Goal: Transaction & Acquisition: Download file/media

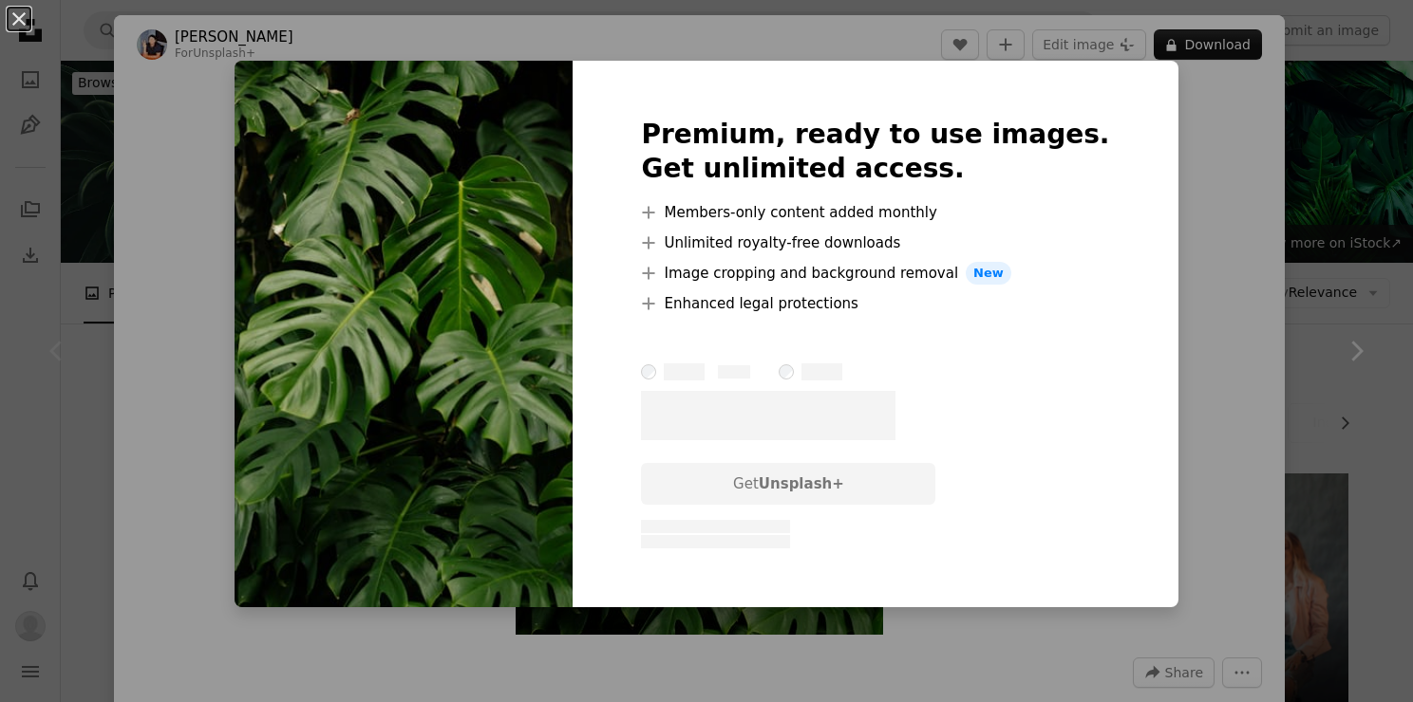
scroll to position [475, 0]
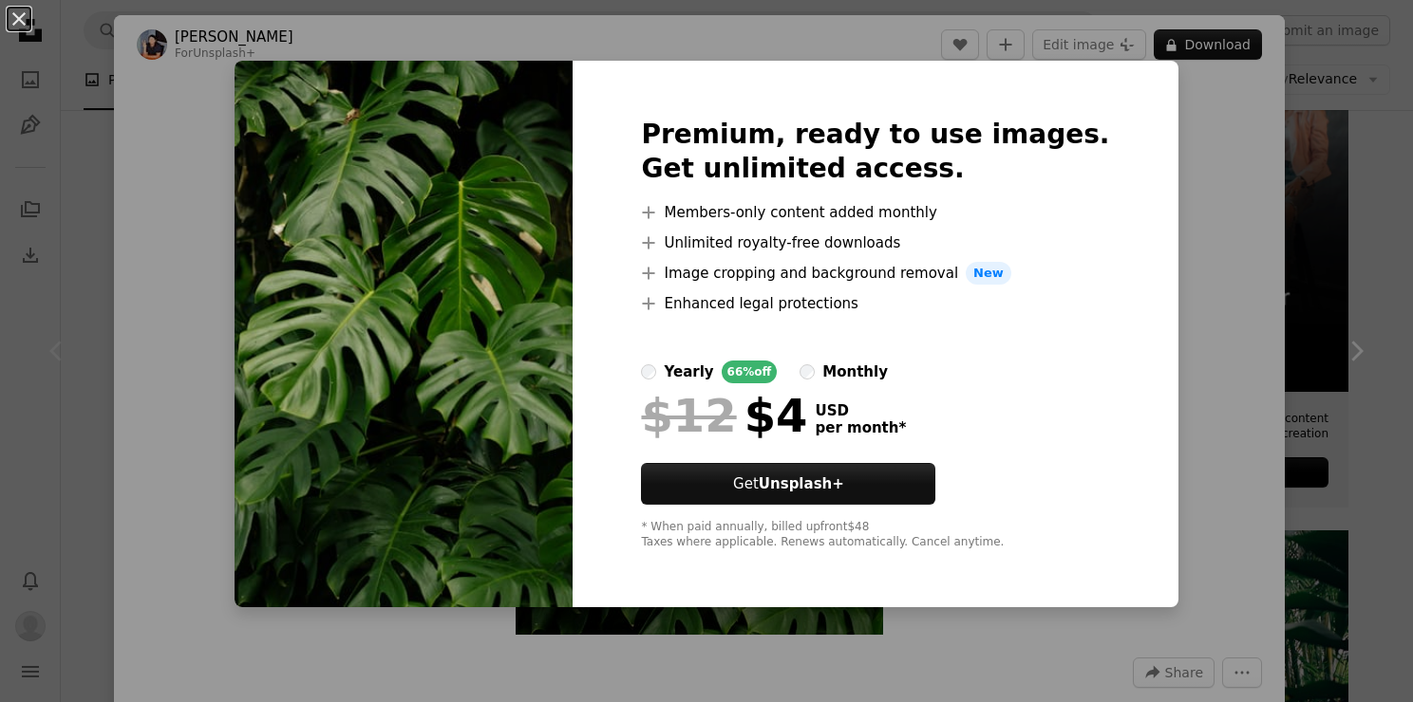
click at [1352, 280] on div "An X shape Premium, ready to use images. Get unlimited access. A plus sign Memb…" at bounding box center [706, 351] width 1413 height 702
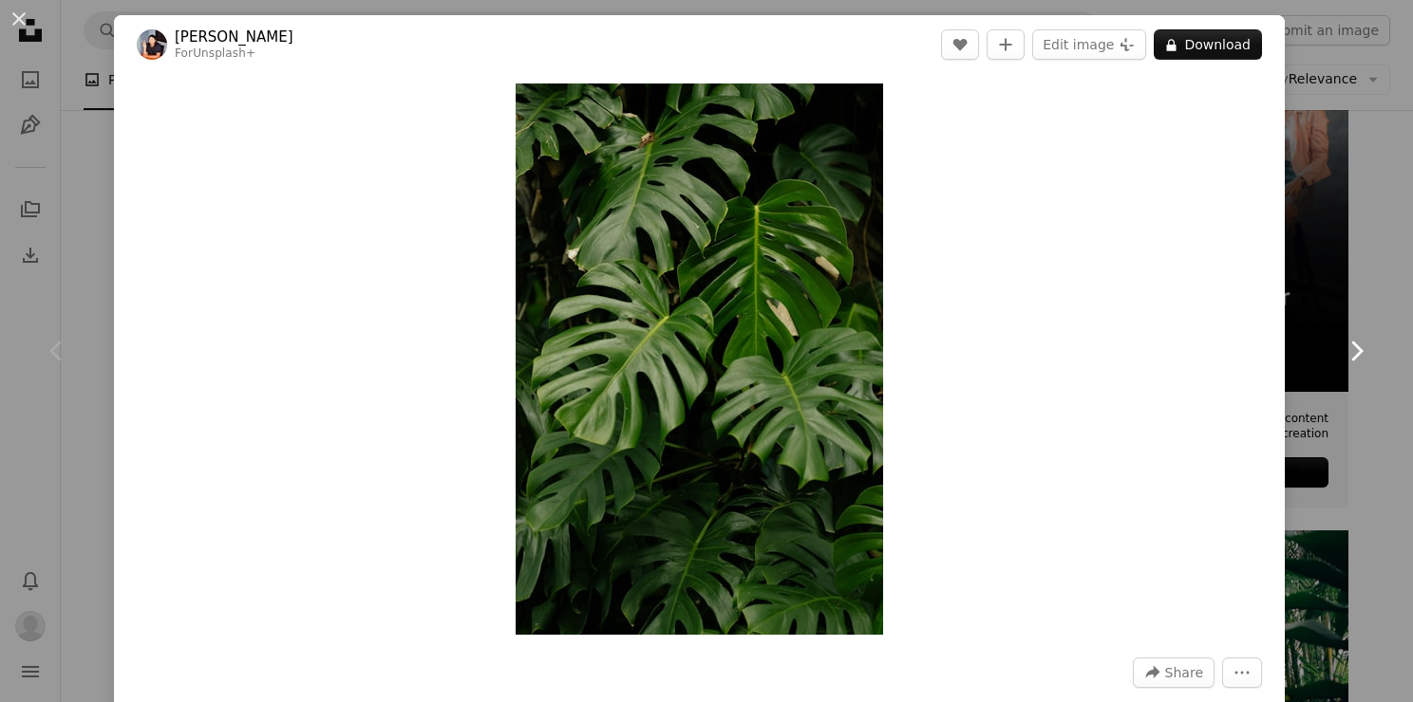
click at [1352, 280] on link "Chevron right" at bounding box center [1356, 351] width 114 height 182
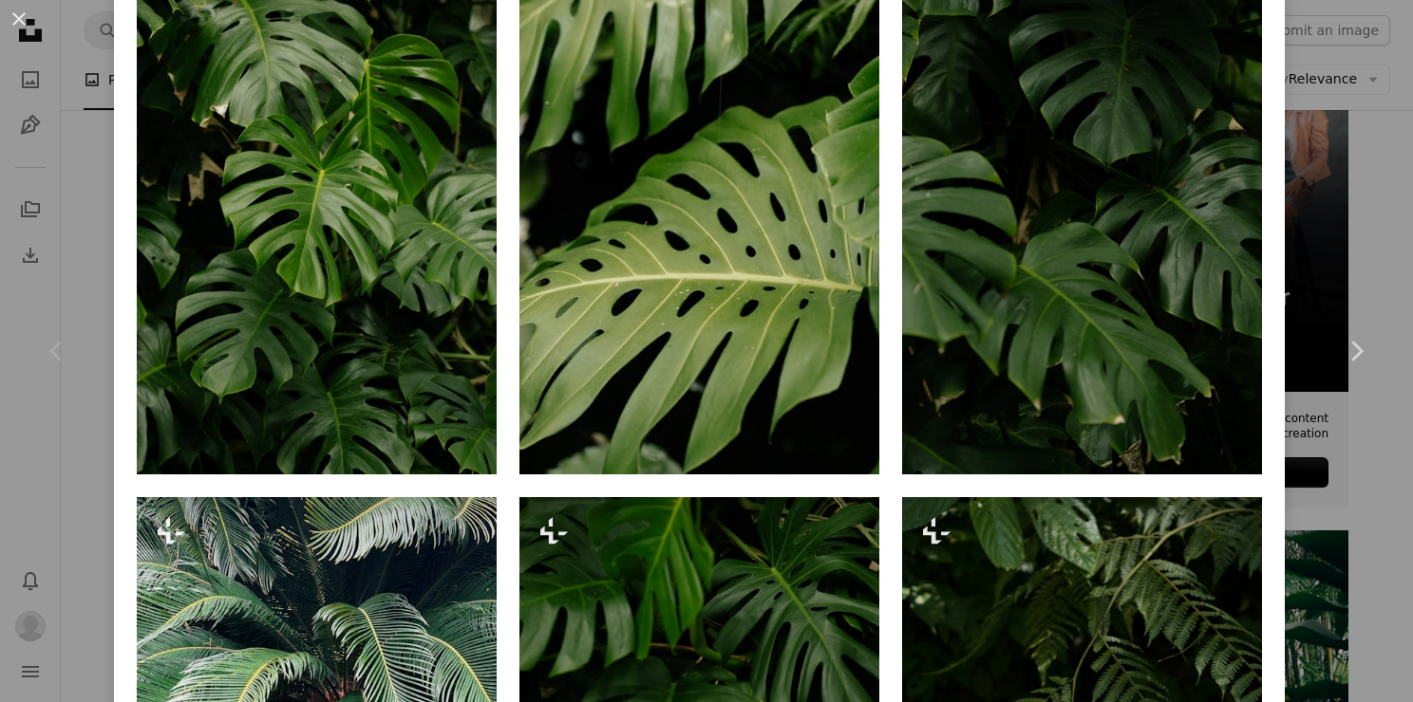
scroll to position [1265, 0]
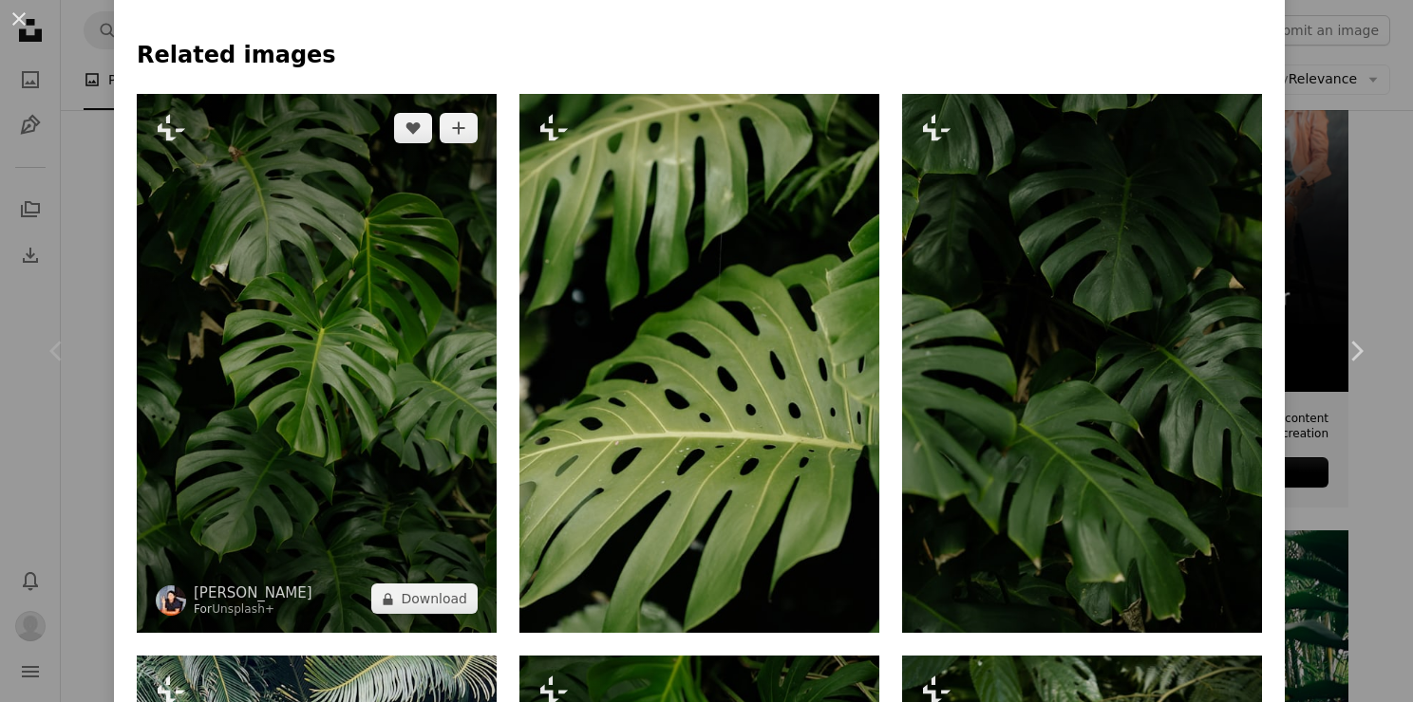
click at [250, 275] on img at bounding box center [317, 364] width 360 height 540
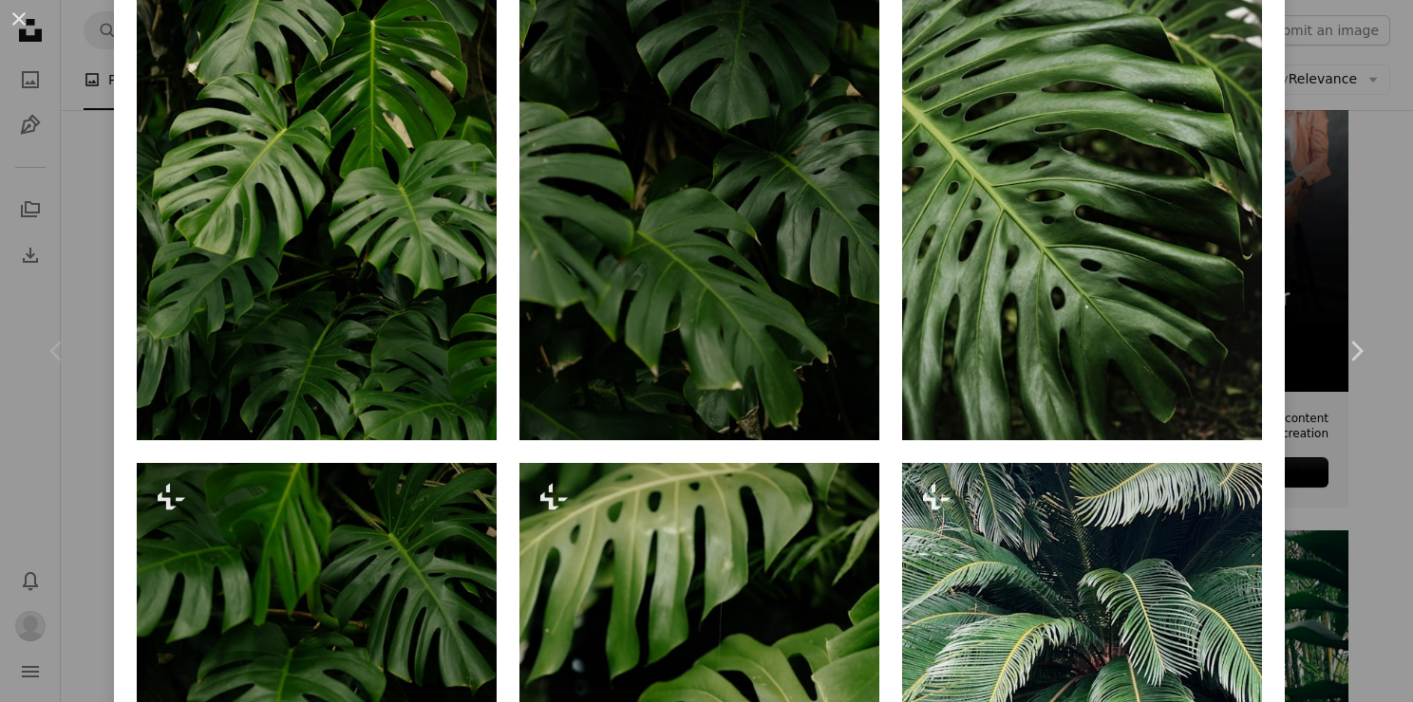
scroll to position [1264, 0]
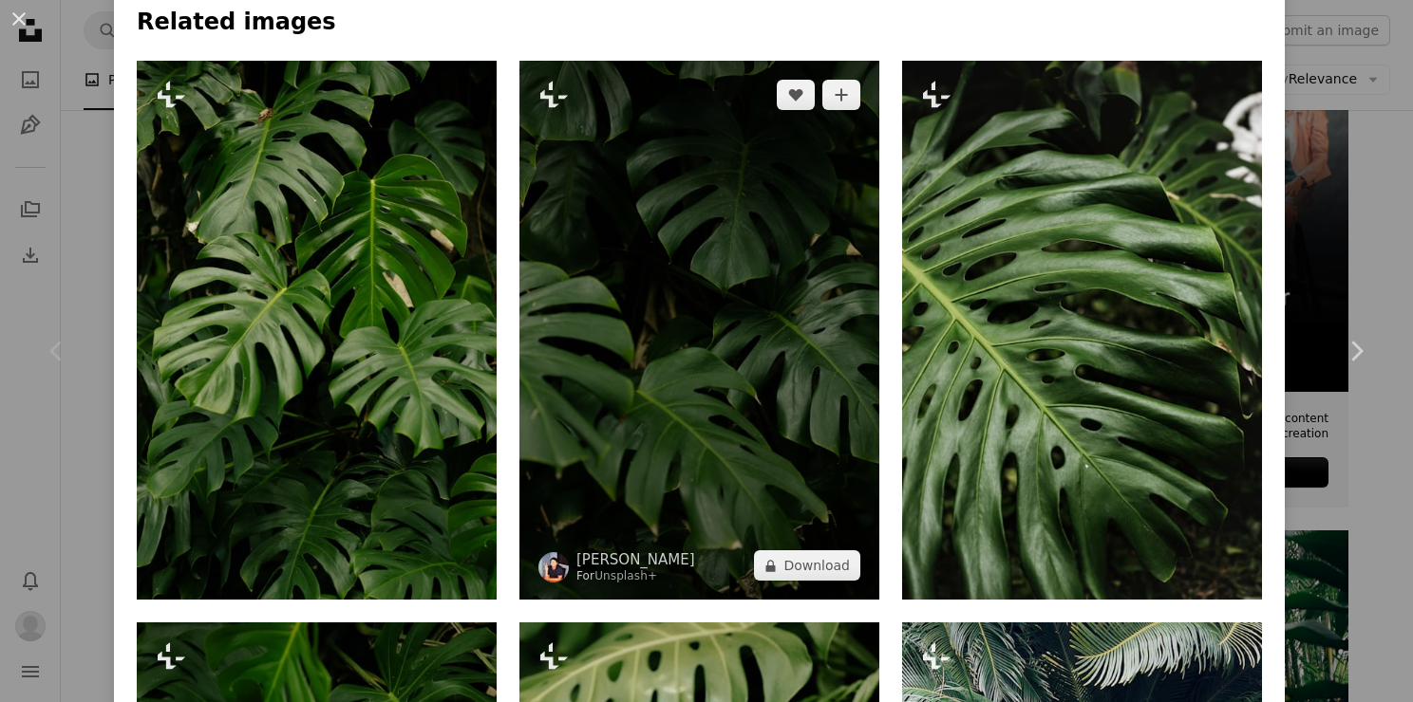
click at [732, 317] on img at bounding box center [699, 331] width 360 height 540
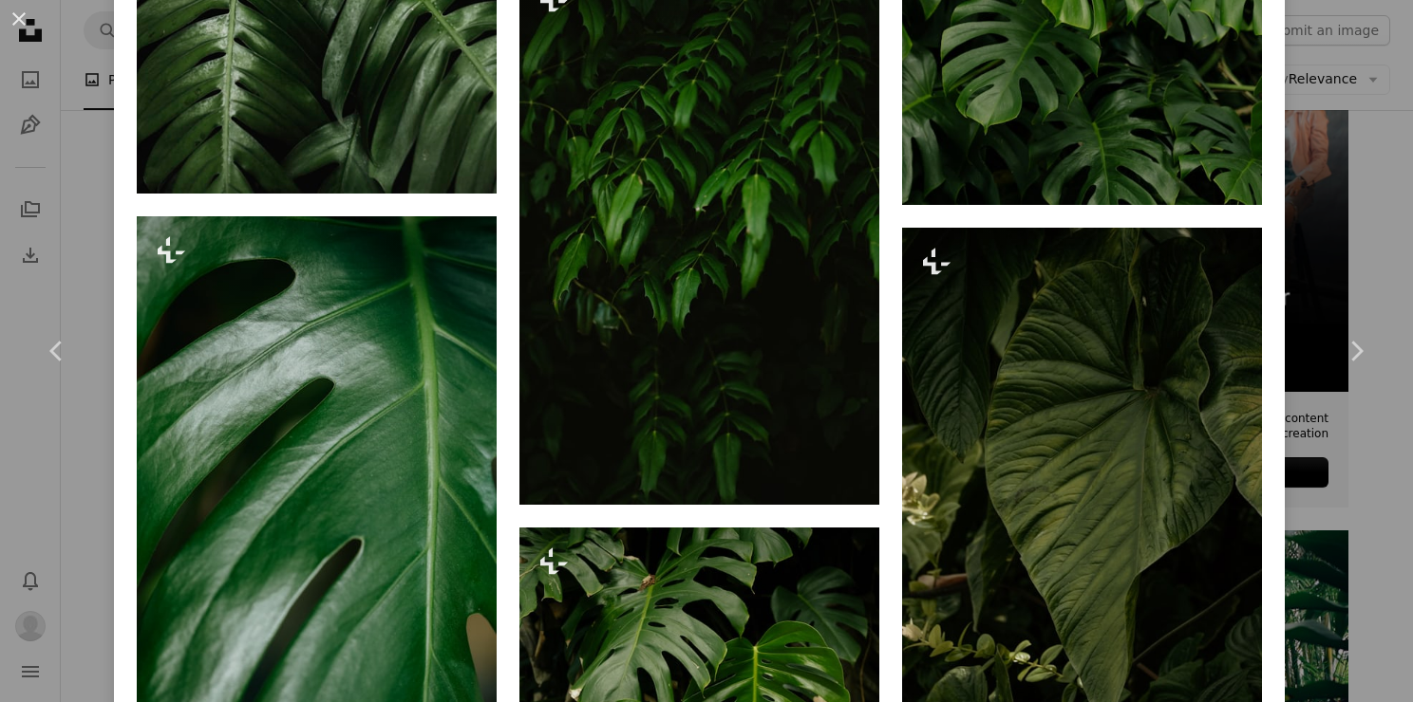
scroll to position [2057, 0]
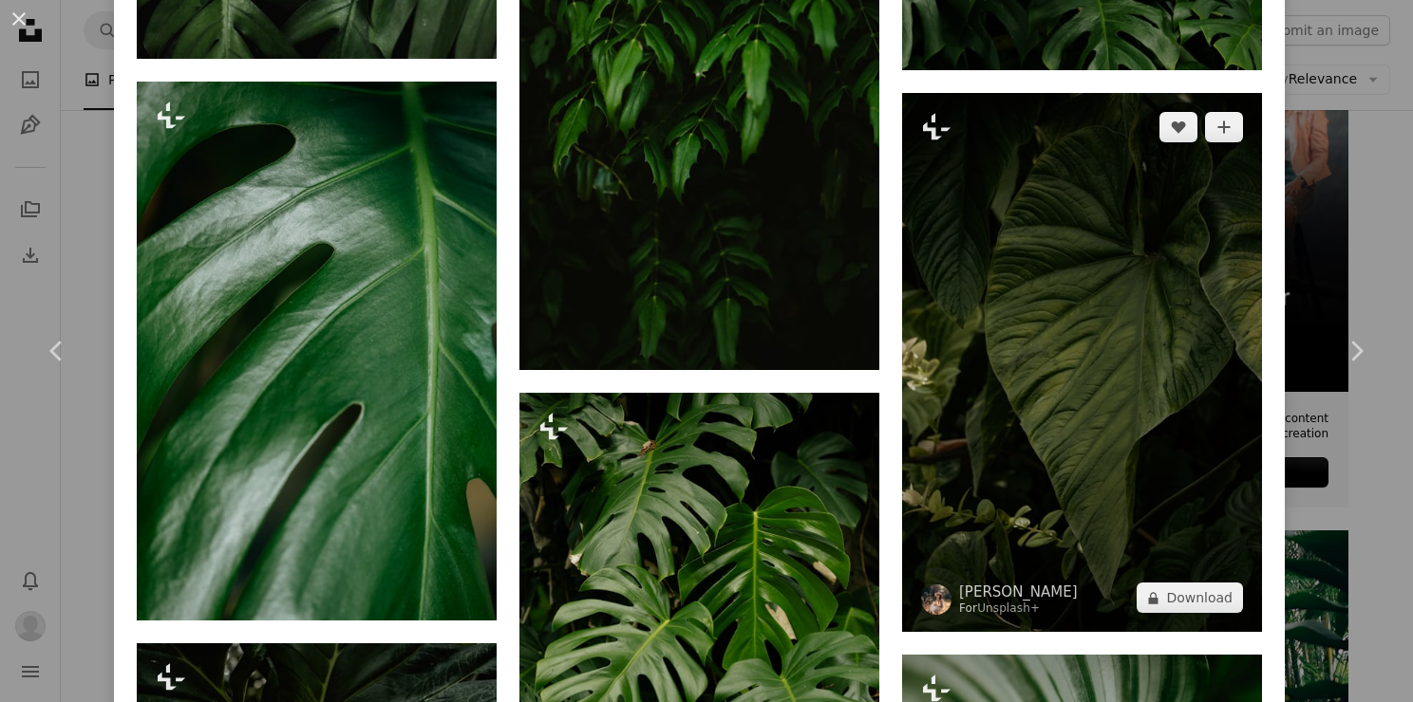
click at [1214, 255] on img at bounding box center [1082, 363] width 360 height 540
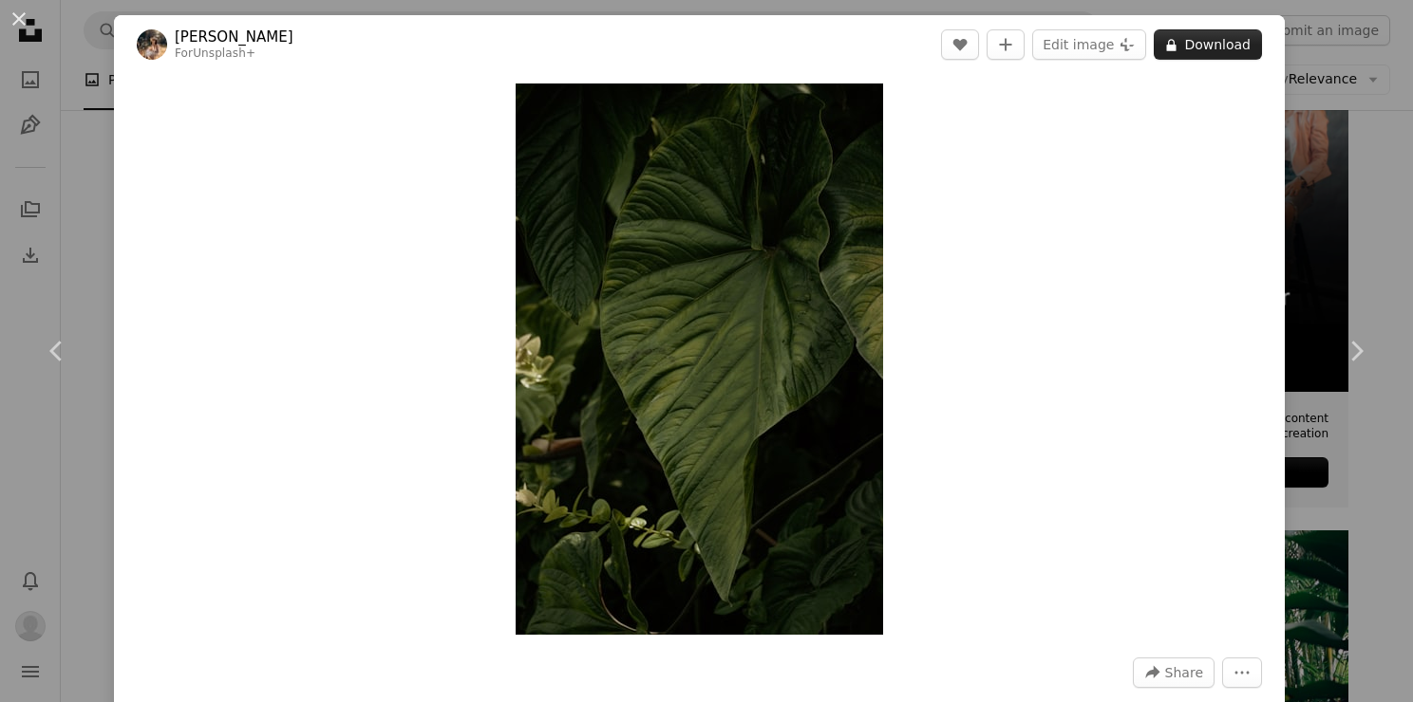
click at [1175, 46] on button "A lock Download" at bounding box center [1207, 44] width 108 height 30
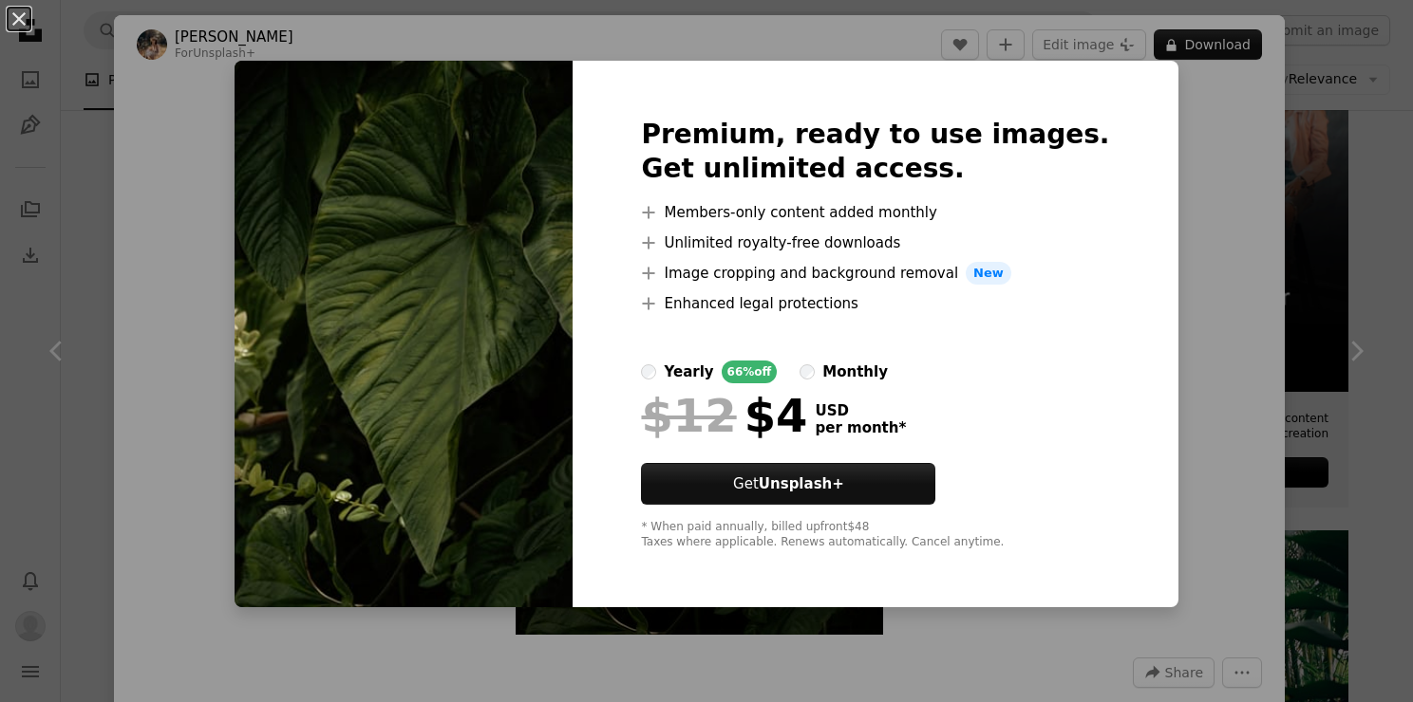
click at [1357, 326] on div "An X shape Premium, ready to use images. Get unlimited access. A plus sign Memb…" at bounding box center [706, 351] width 1413 height 702
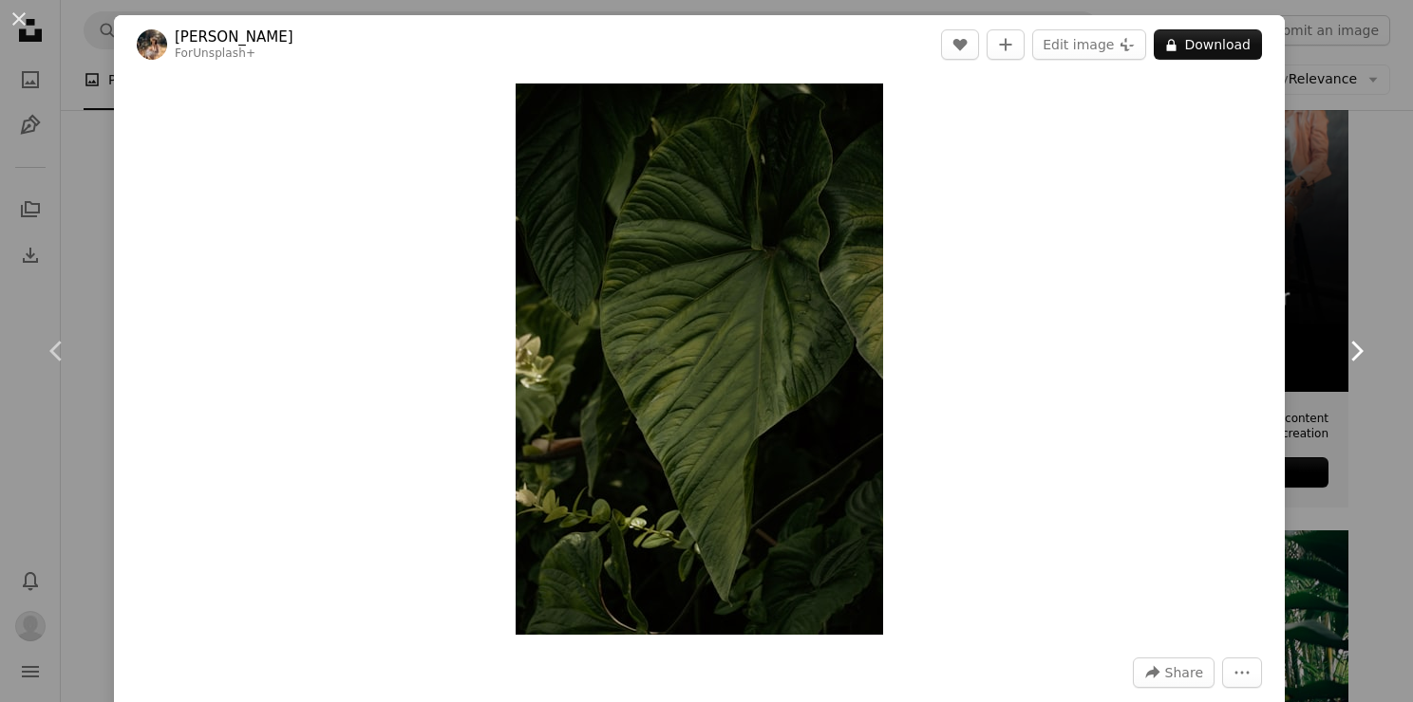
click at [1357, 326] on link "Chevron right" at bounding box center [1356, 351] width 114 height 182
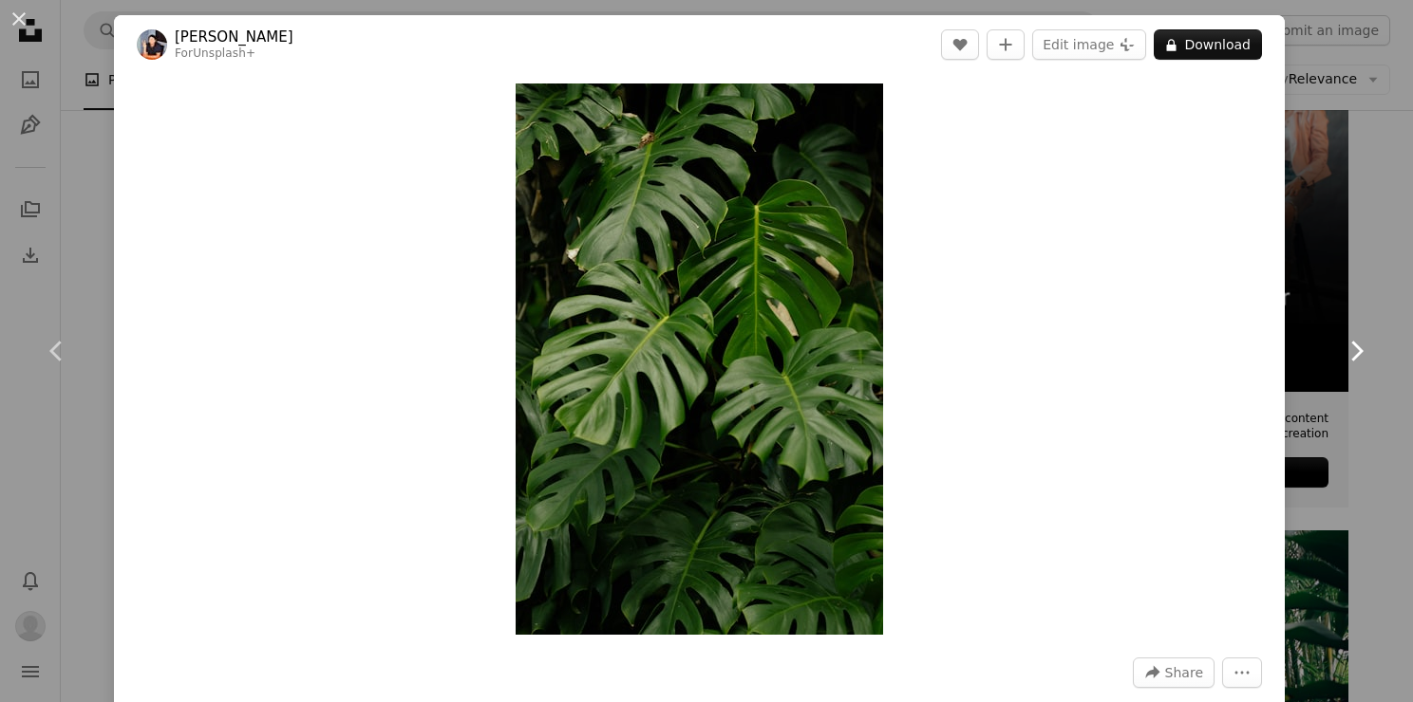
click at [1357, 326] on link "Chevron right" at bounding box center [1356, 351] width 114 height 182
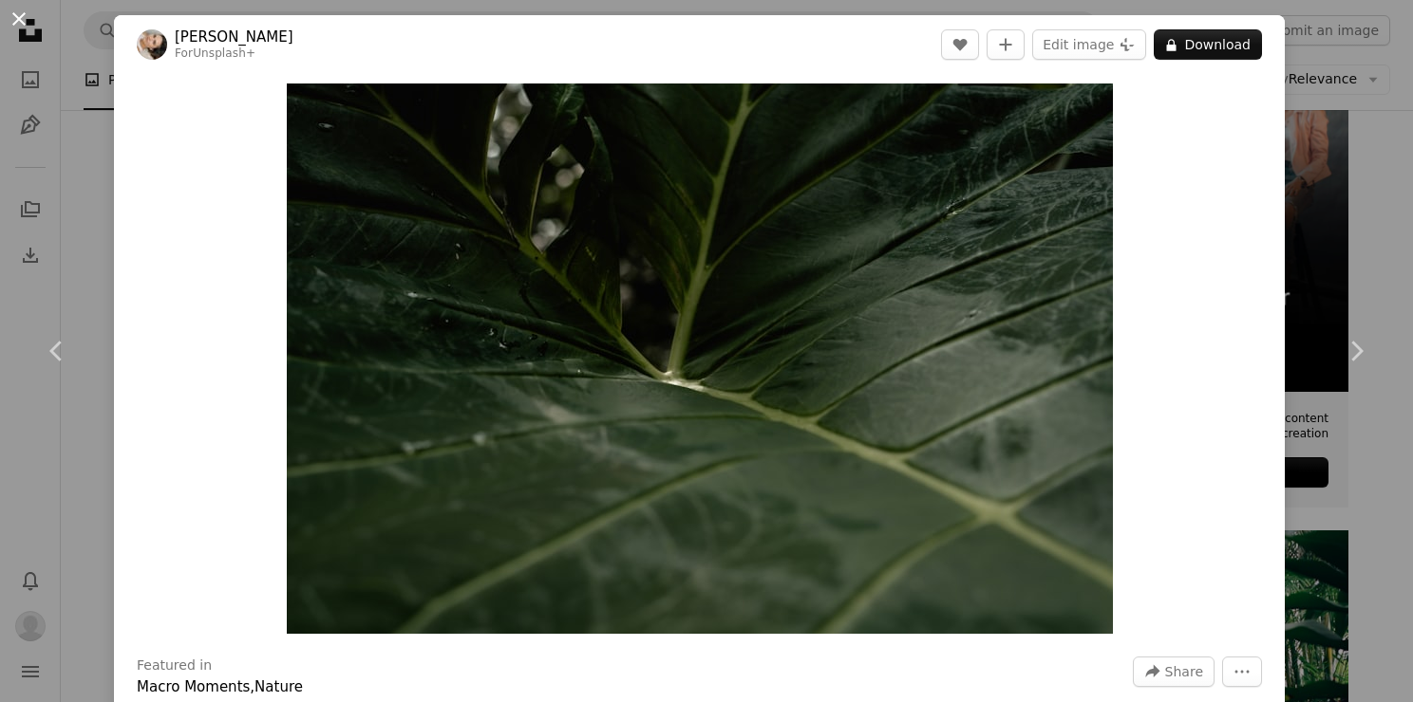
click at [16, 10] on button "An X shape" at bounding box center [19, 19] width 23 height 23
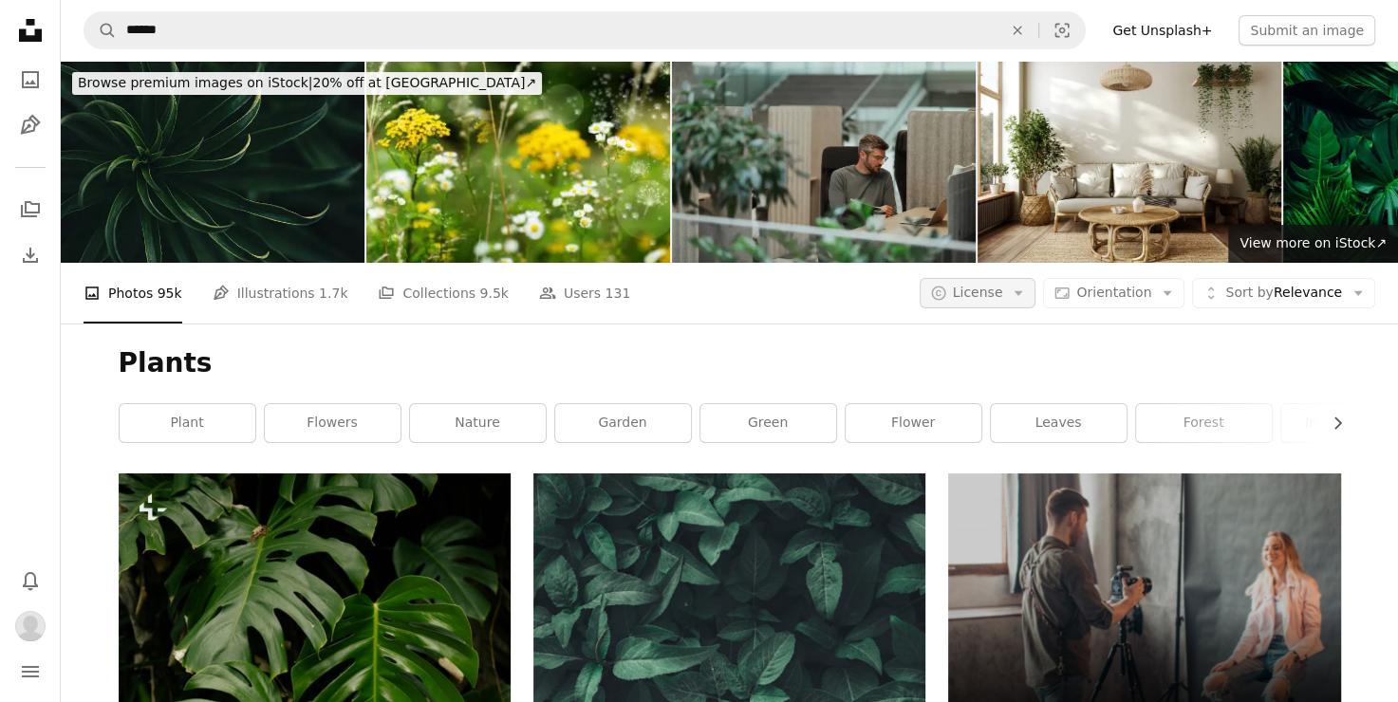
click at [1027, 296] on icon "Arrow down" at bounding box center [1018, 293] width 17 height 17
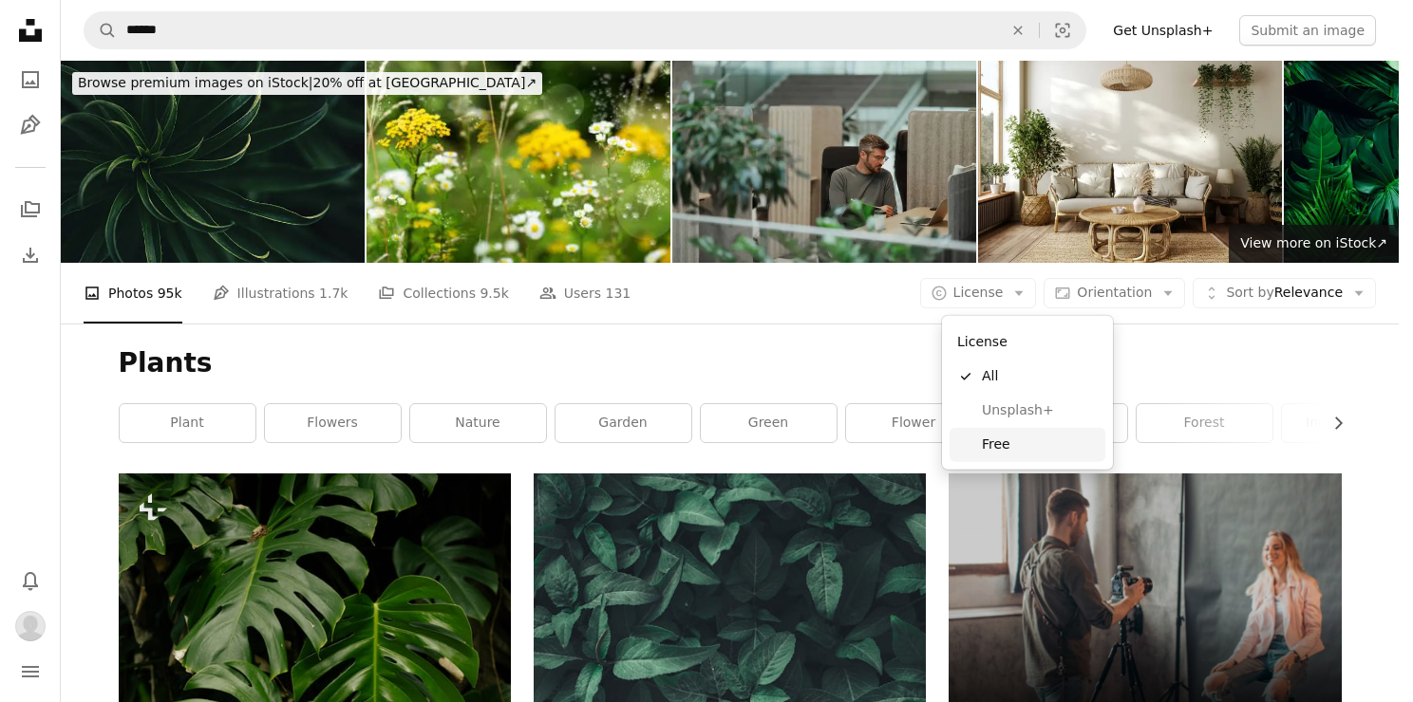
click at [1033, 440] on span "Free" at bounding box center [1040, 445] width 116 height 19
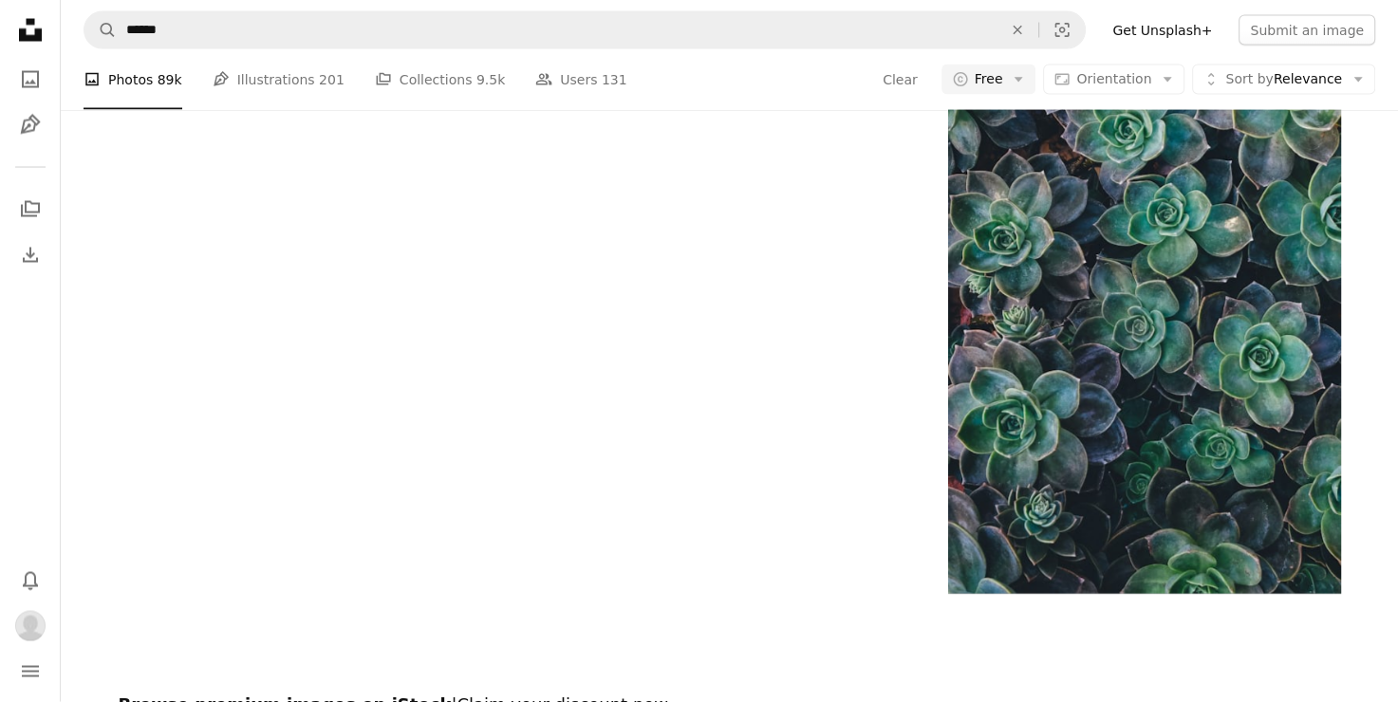
scroll to position [4461, 0]
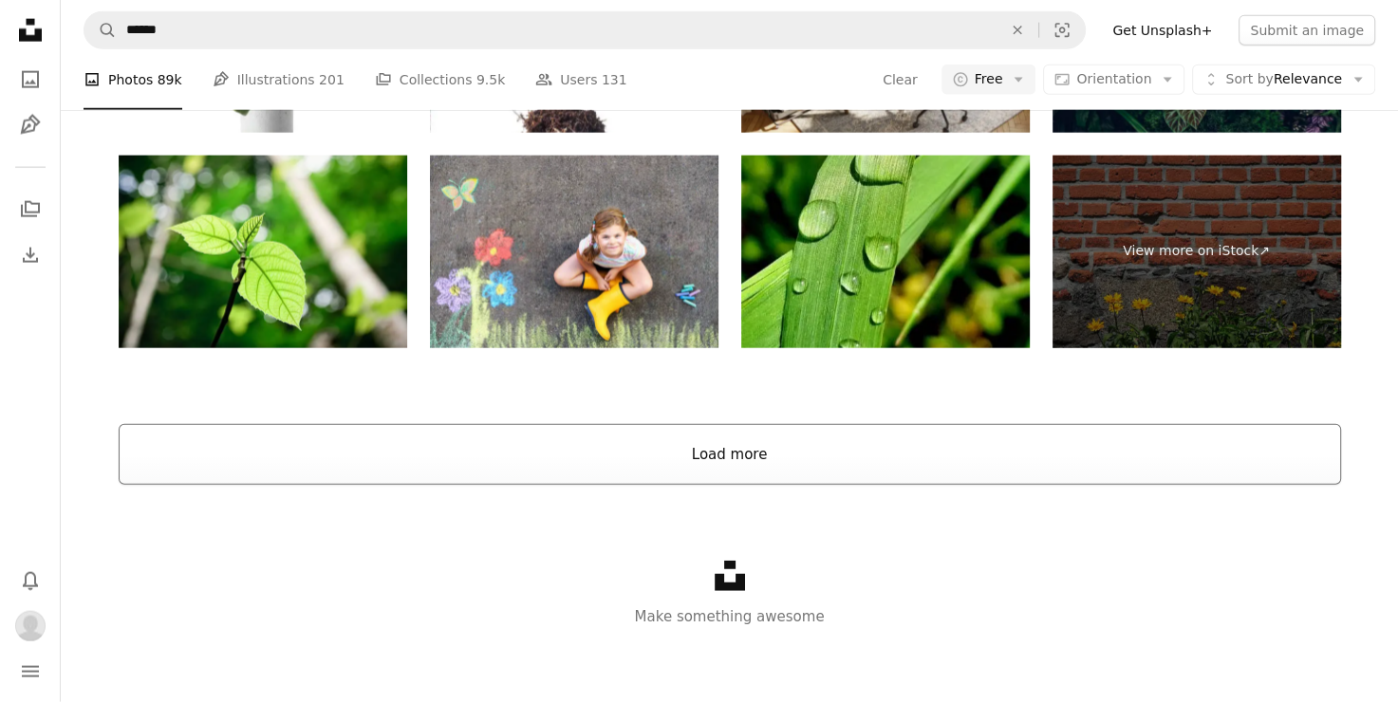
click at [713, 440] on button "Load more" at bounding box center [730, 454] width 1223 height 61
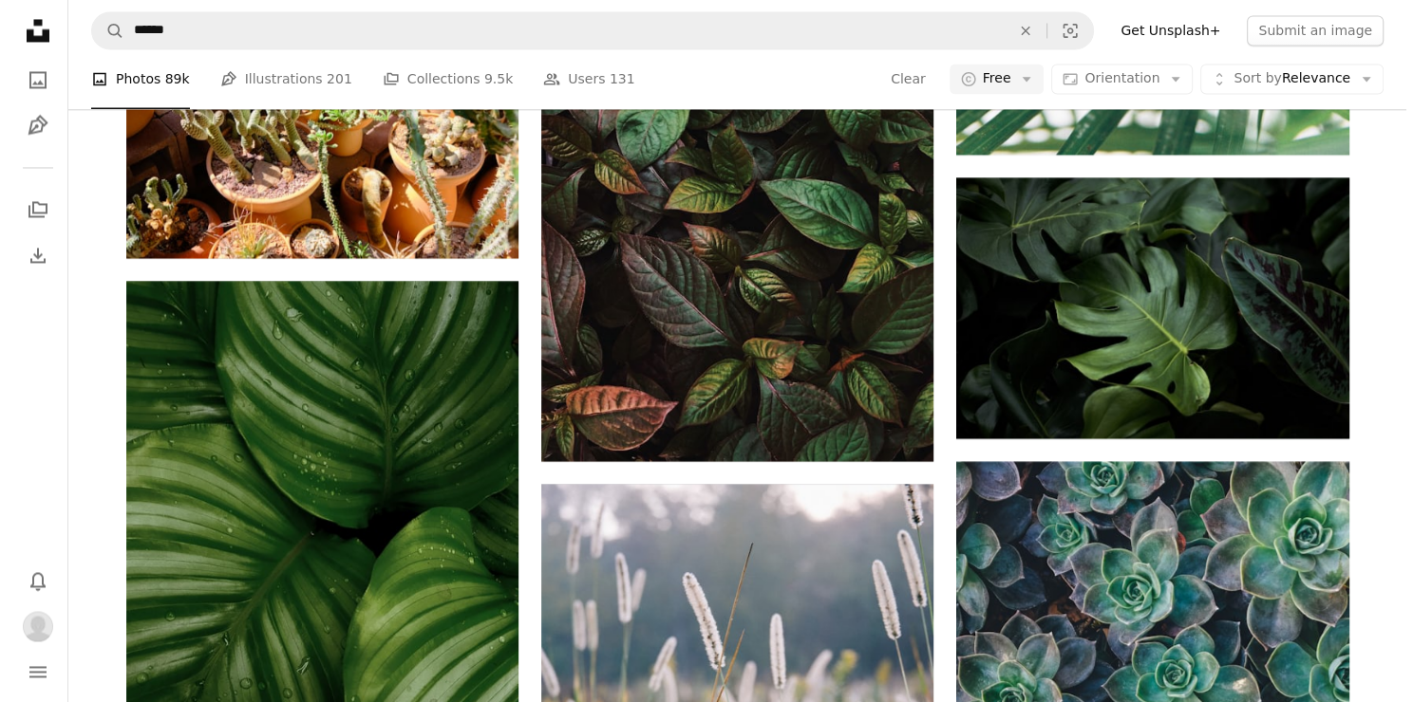
scroll to position [3524, 0]
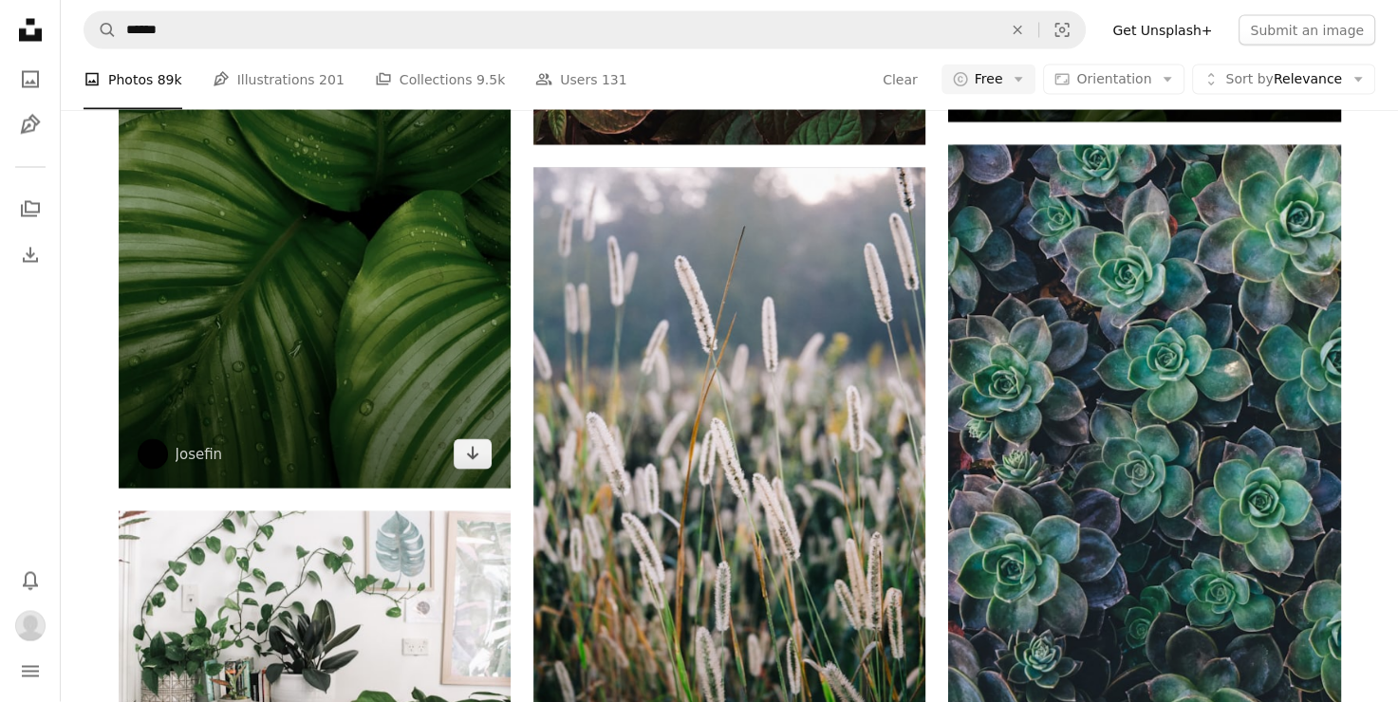
click at [323, 250] on img at bounding box center [315, 226] width 392 height 523
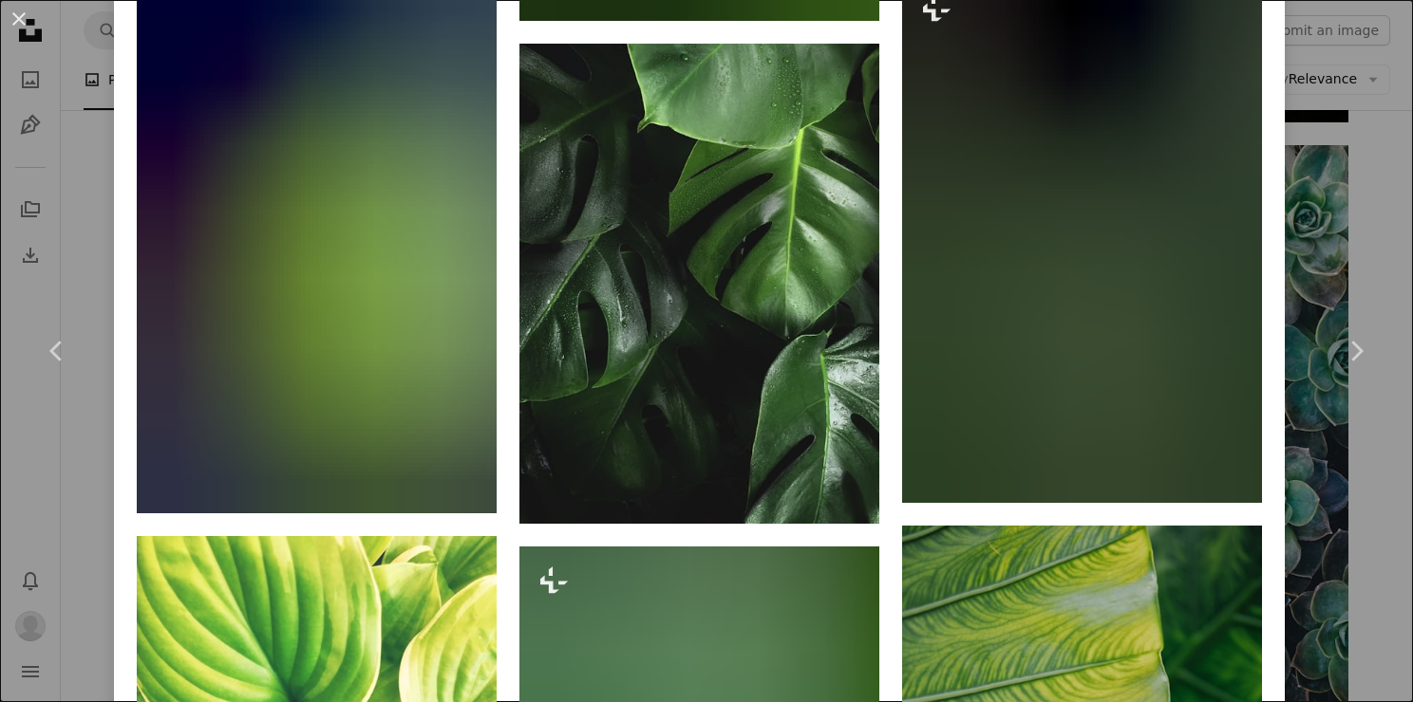
scroll to position [2531, 0]
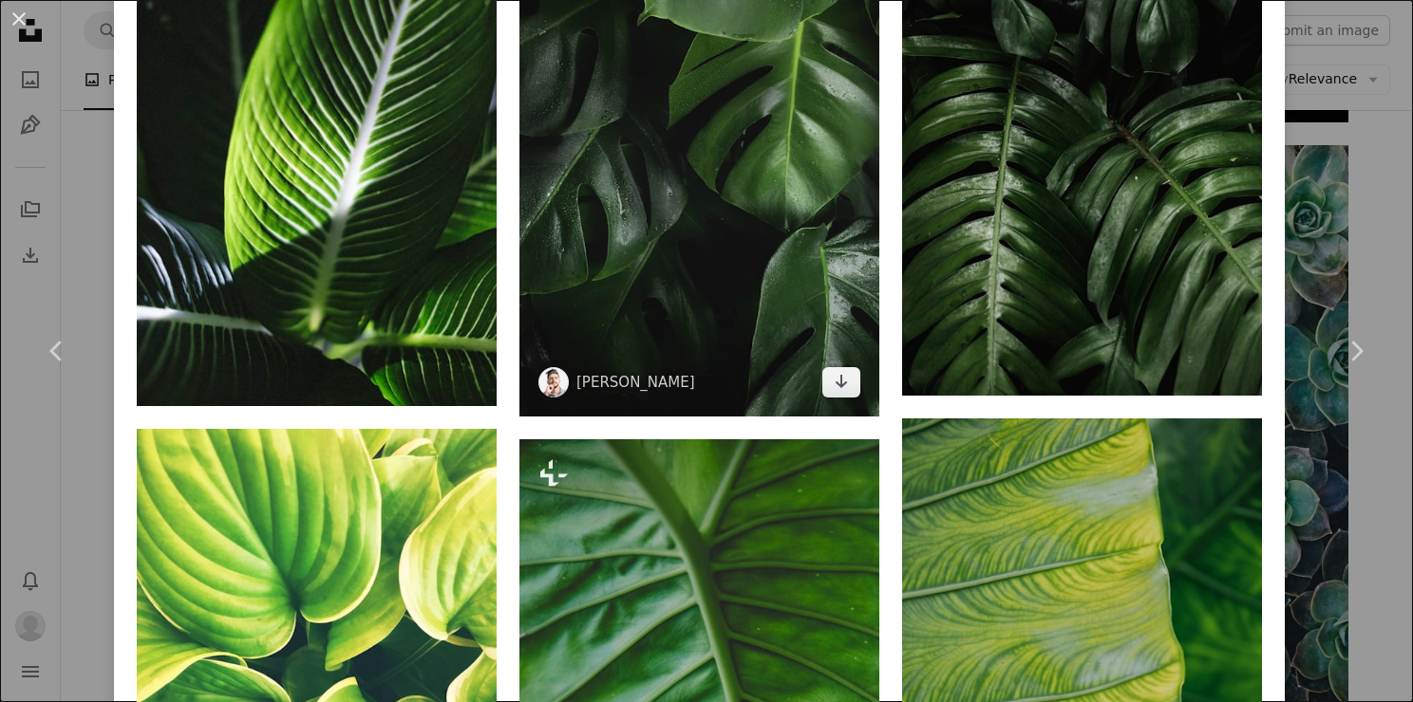
click at [680, 186] on img at bounding box center [699, 176] width 360 height 480
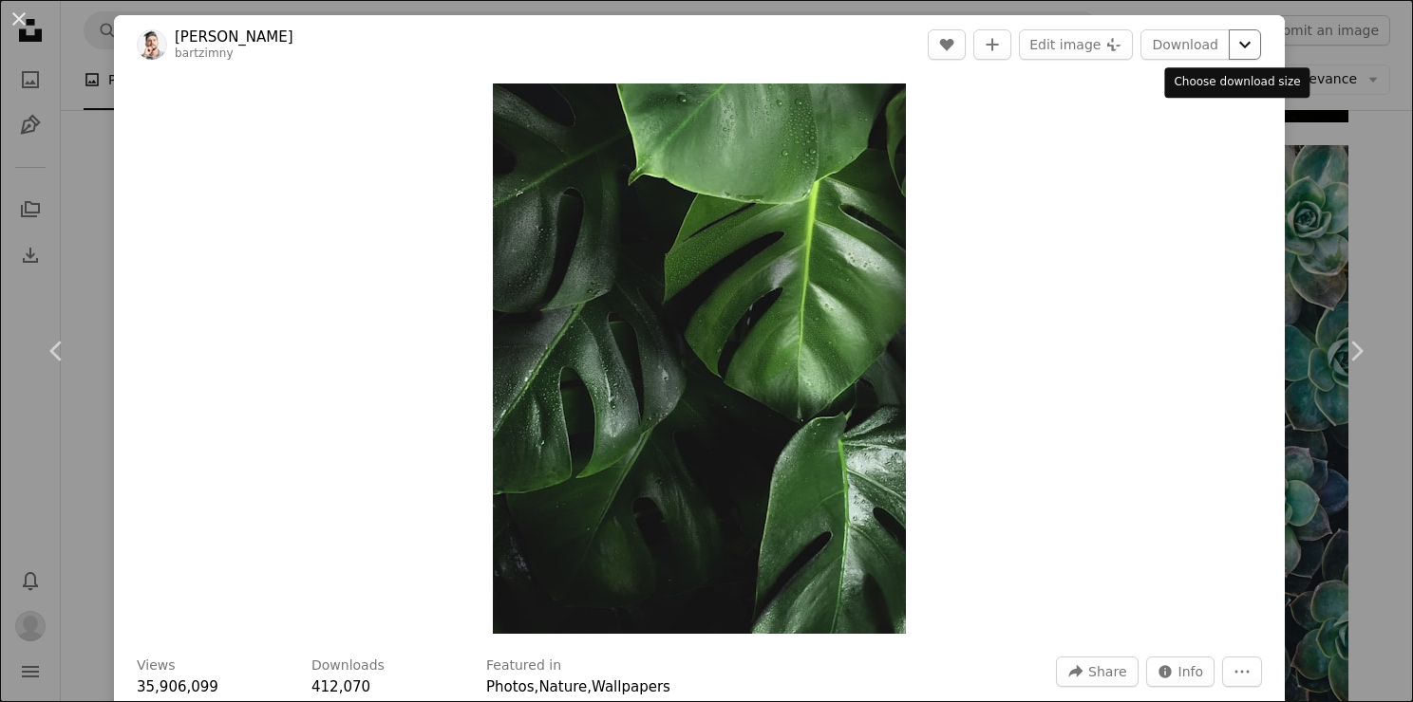
click at [1229, 34] on icon "Chevron down" at bounding box center [1244, 44] width 30 height 23
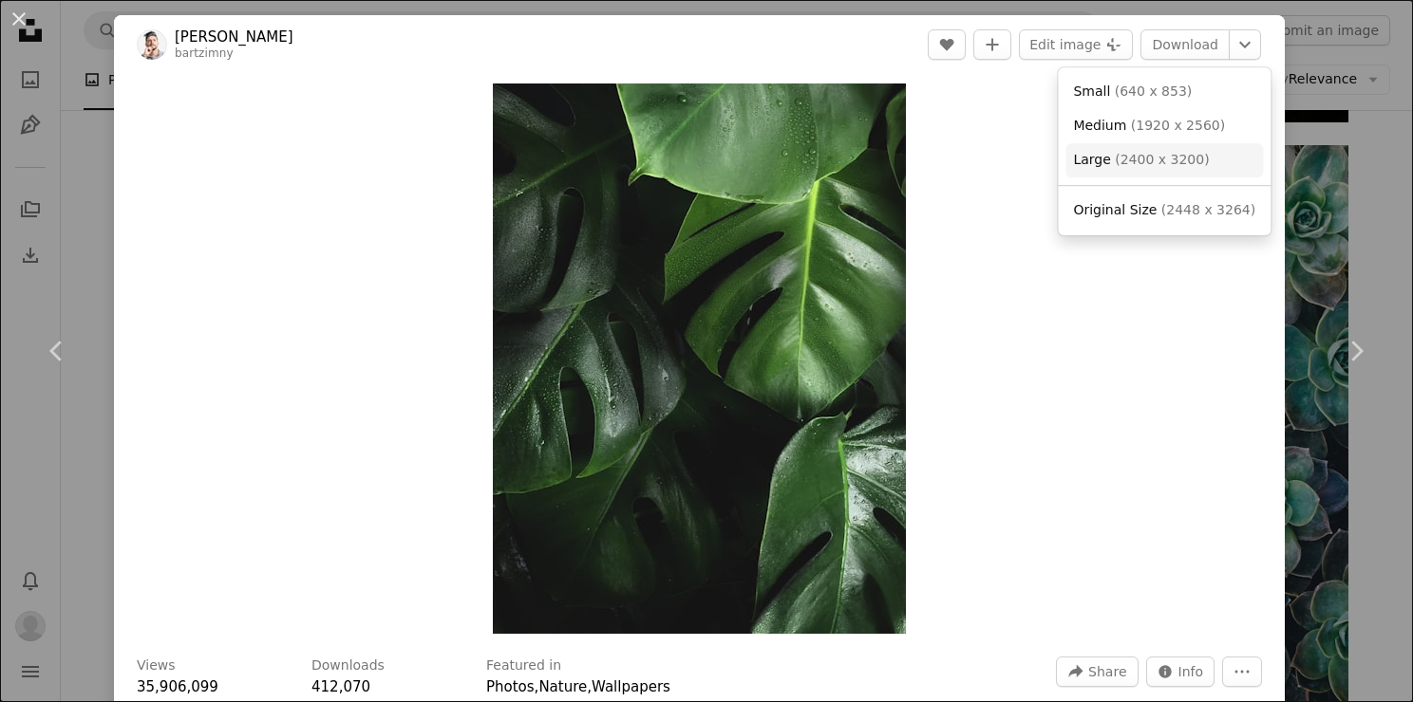
click at [1095, 166] on span "Large" at bounding box center [1091, 159] width 37 height 15
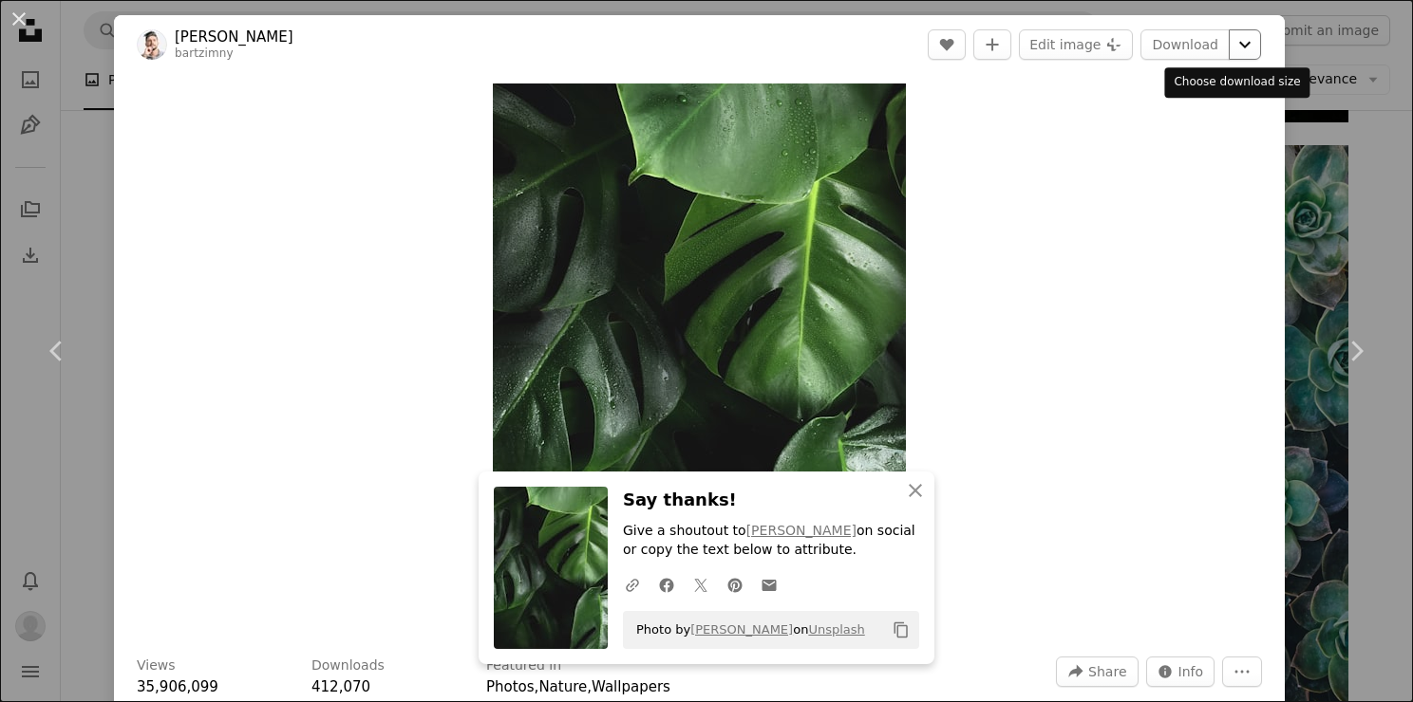
click at [1236, 39] on icon "Chevron down" at bounding box center [1244, 44] width 30 height 23
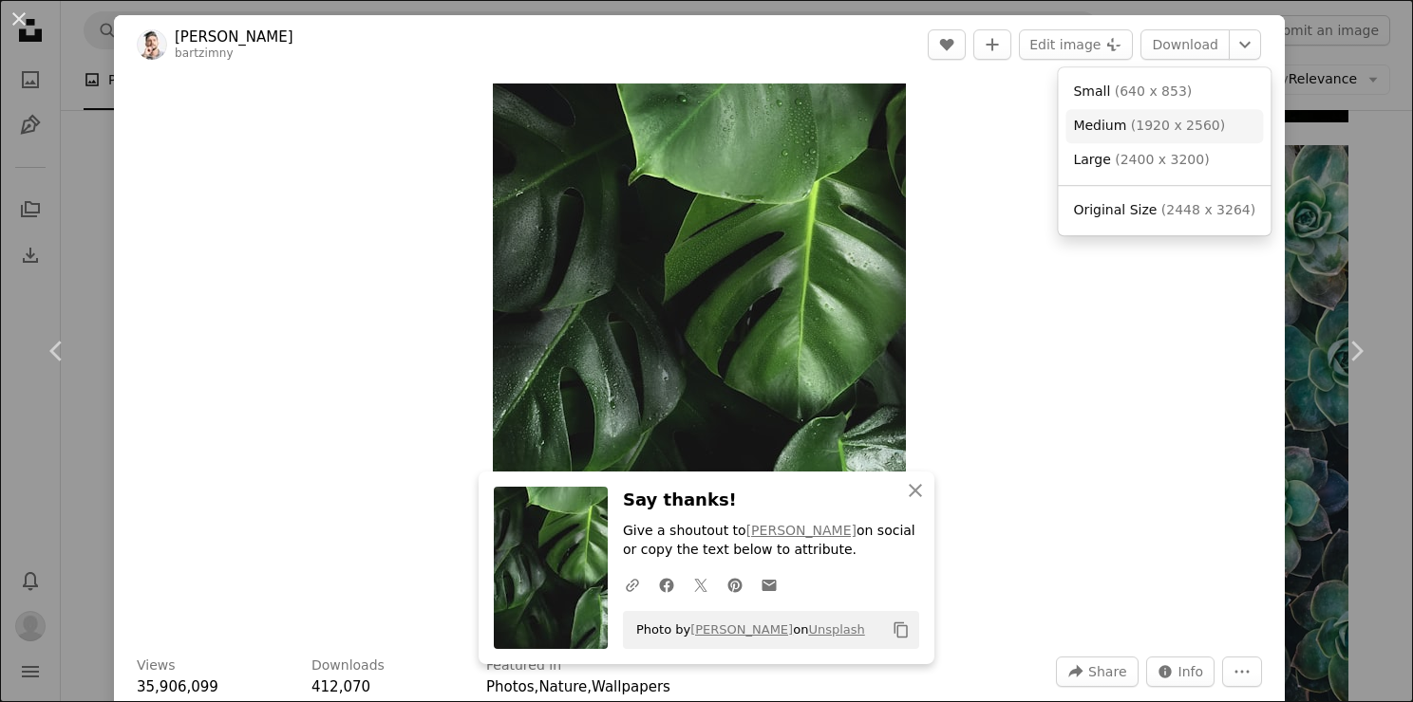
click at [1168, 130] on span "( 1920 x 2560 )" at bounding box center [1178, 125] width 94 height 15
